Goal: Information Seeking & Learning: Learn about a topic

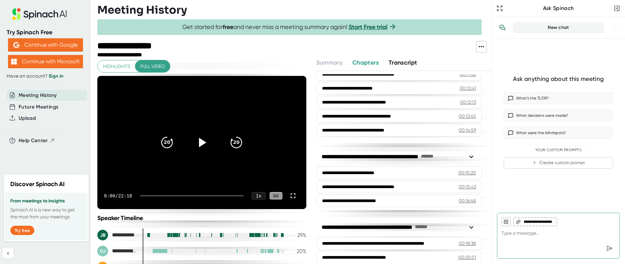
scroll to position [177, 0]
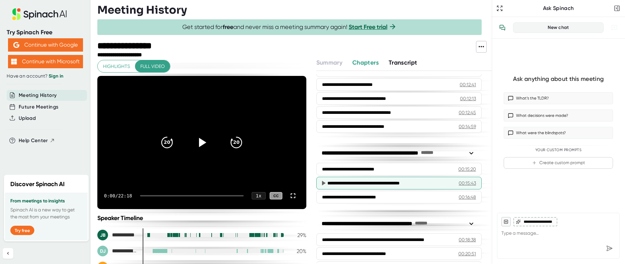
click at [459, 182] on div "00:15:43" at bounding box center [467, 183] width 17 height 7
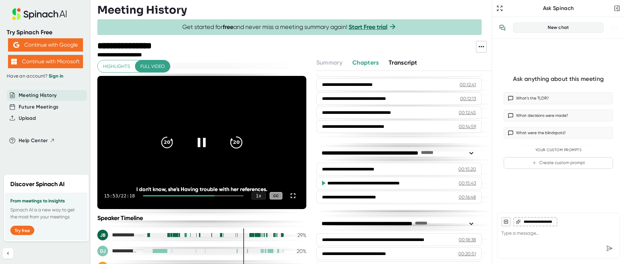
click at [232, 143] on icon "20" at bounding box center [236, 142] width 17 height 17
click at [198, 142] on icon at bounding box center [202, 143] width 8 height 10
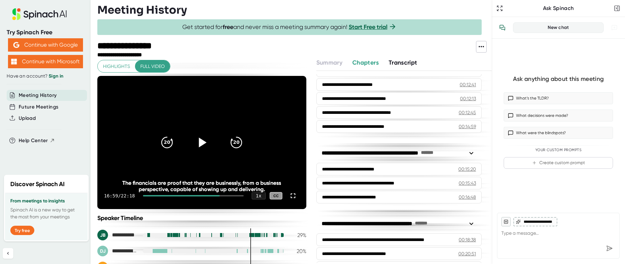
click at [199, 143] on icon at bounding box center [203, 143] width 8 height 10
click at [196, 143] on icon at bounding box center [201, 142] width 17 height 17
click at [199, 143] on icon at bounding box center [203, 143] width 8 height 10
click at [198, 143] on icon at bounding box center [202, 143] width 8 height 10
click at [199, 141] on icon at bounding box center [203, 143] width 8 height 10
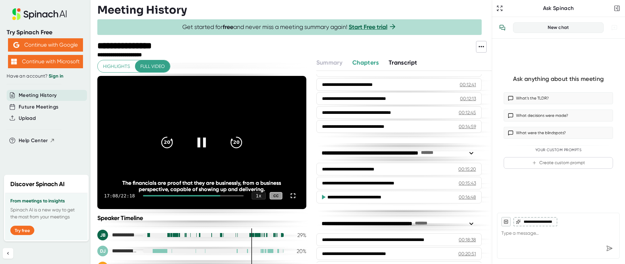
click at [194, 144] on icon at bounding box center [201, 142] width 17 height 17
click at [199, 144] on icon at bounding box center [203, 143] width 8 height 10
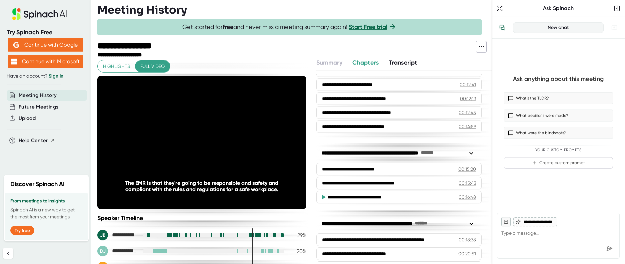
click at [194, 144] on icon at bounding box center [201, 142] width 17 height 17
click at [199, 144] on icon at bounding box center [203, 143] width 8 height 10
click at [195, 140] on icon at bounding box center [201, 142] width 17 height 17
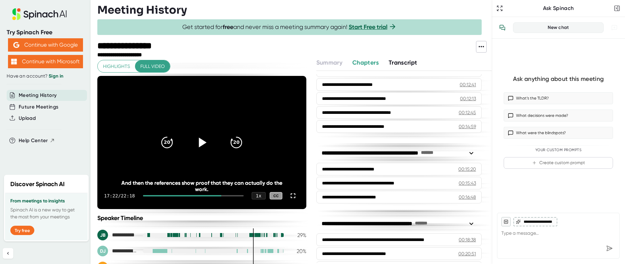
click at [196, 138] on icon at bounding box center [201, 142] width 17 height 17
click at [198, 141] on icon at bounding box center [202, 143] width 8 height 10
click at [199, 142] on icon at bounding box center [203, 143] width 8 height 10
